Goal: Check status: Check status

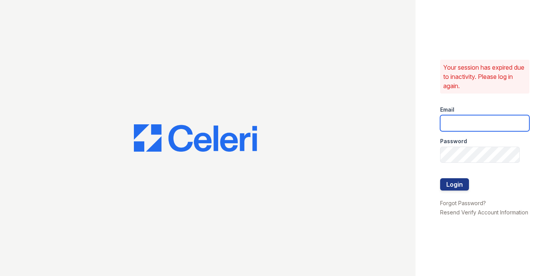
click at [477, 117] on input "email" at bounding box center [484, 123] width 89 height 16
type input "catherine@cobaltatl.com"
click at [452, 182] on button "Login" at bounding box center [454, 184] width 29 height 12
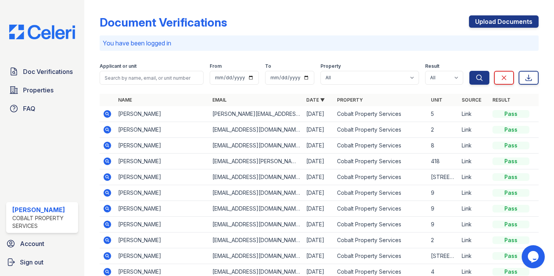
click at [111, 113] on icon at bounding box center [107, 113] width 9 height 9
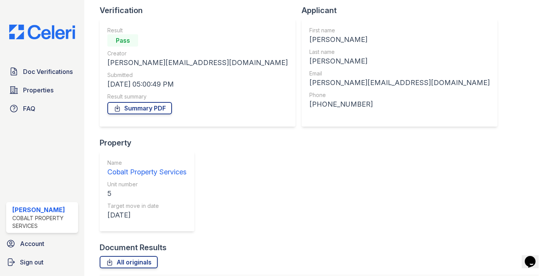
scroll to position [105, 0]
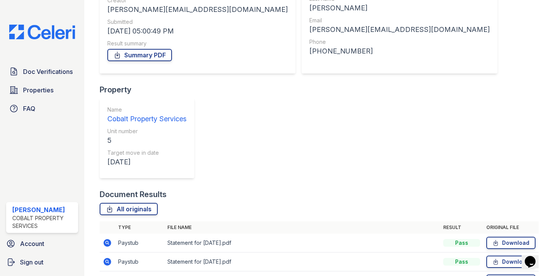
click at [109, 238] on icon at bounding box center [107, 242] width 9 height 9
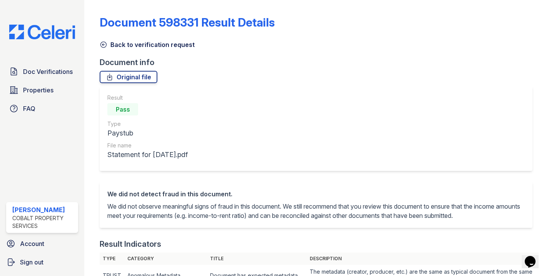
drag, startPoint x: 106, startPoint y: 45, endPoint x: 112, endPoint y: 48, distance: 7.1
click at [106, 45] on icon at bounding box center [104, 45] width 8 height 8
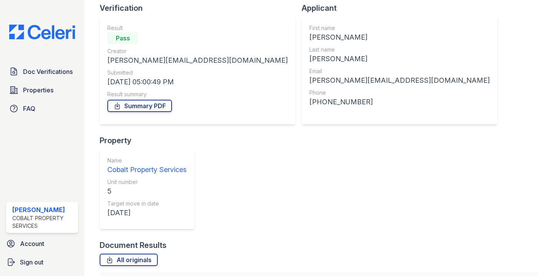
scroll to position [105, 0]
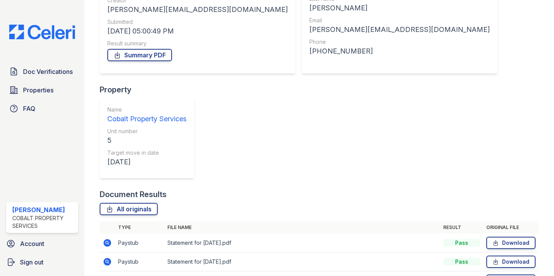
click at [107, 258] on icon at bounding box center [108, 262] width 8 height 8
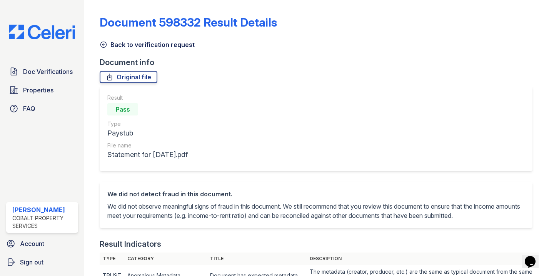
click at [104, 44] on icon at bounding box center [104, 45] width 6 height 6
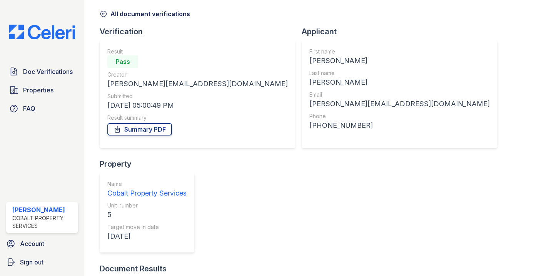
scroll to position [105, 0]
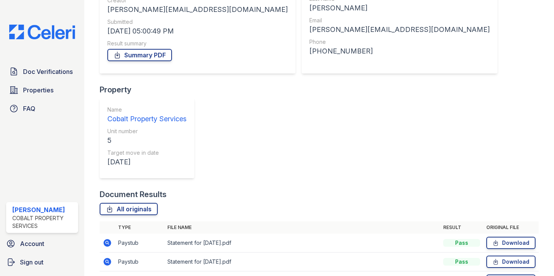
click at [106, 275] on icon at bounding box center [107, 280] width 9 height 9
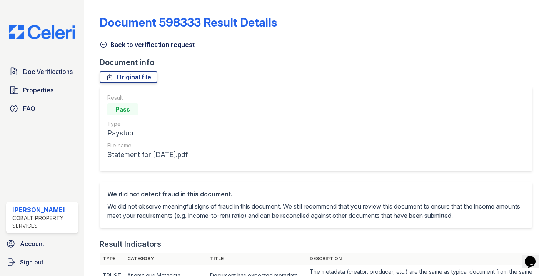
click at [104, 47] on icon at bounding box center [104, 45] width 6 height 6
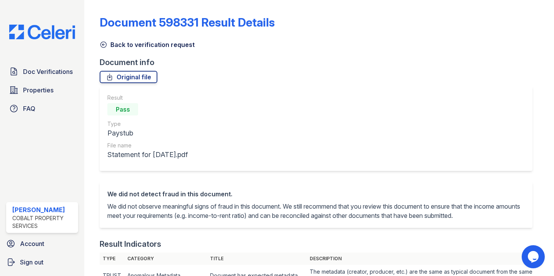
click at [107, 44] on icon at bounding box center [104, 45] width 8 height 8
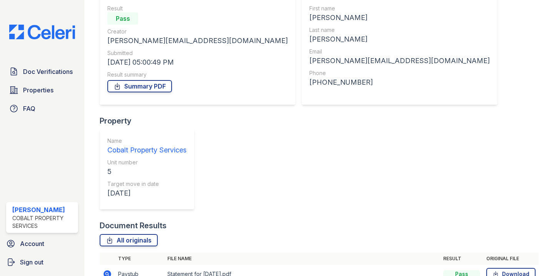
scroll to position [105, 0]
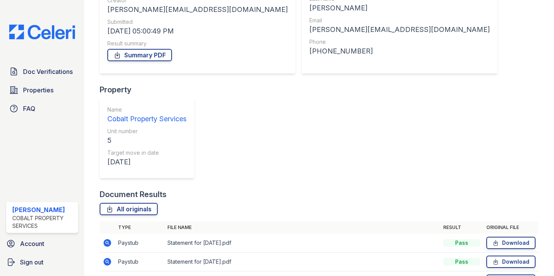
click at [108, 257] on icon at bounding box center [107, 261] width 9 height 9
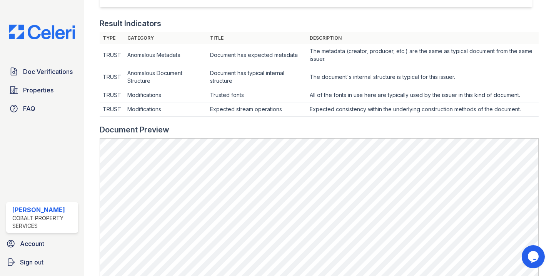
scroll to position [222, 0]
